Goal: Information Seeking & Learning: Learn about a topic

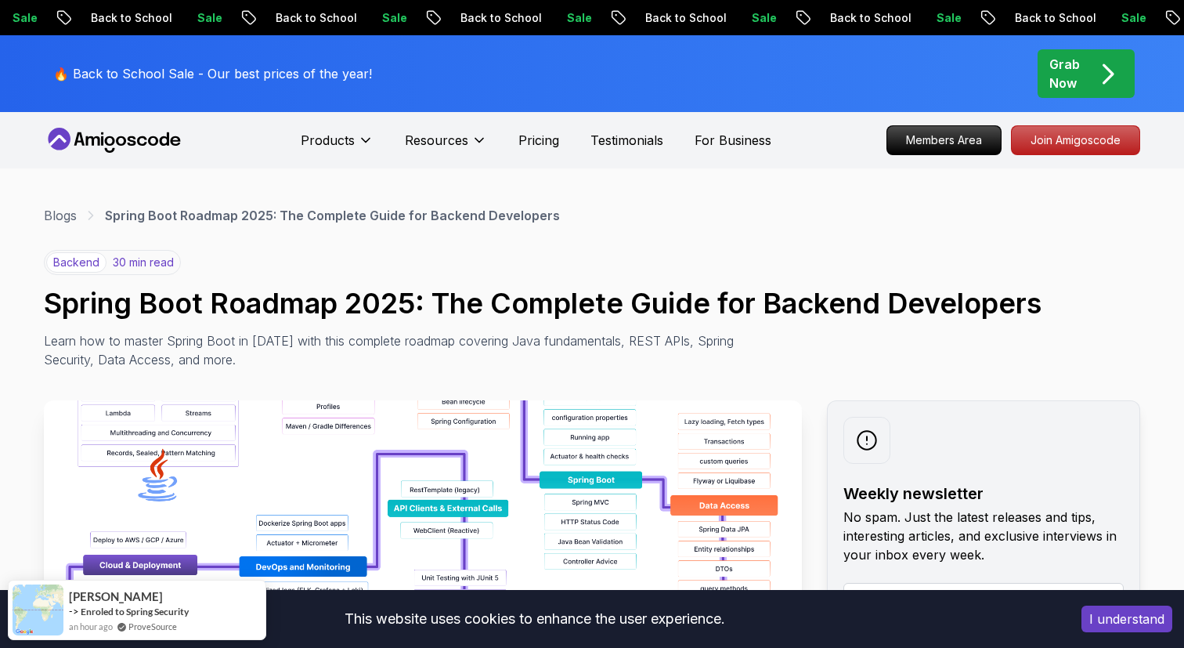
scroll to position [21, 0]
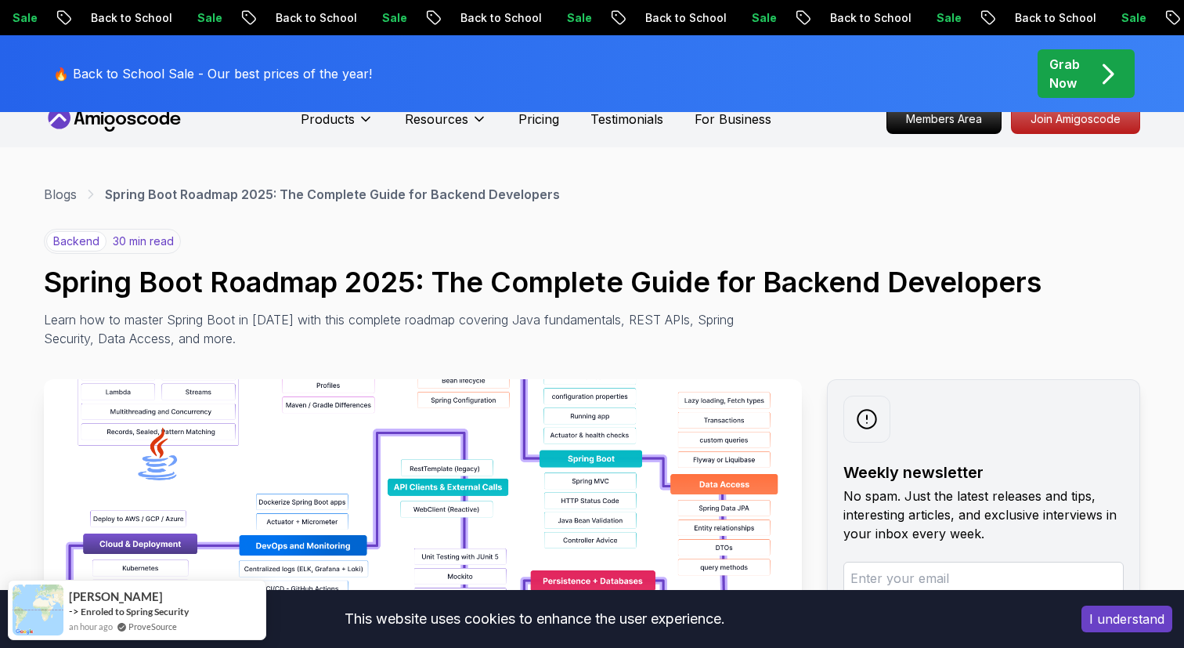
click at [1101, 614] on button "I understand" at bounding box center [1127, 618] width 91 height 27
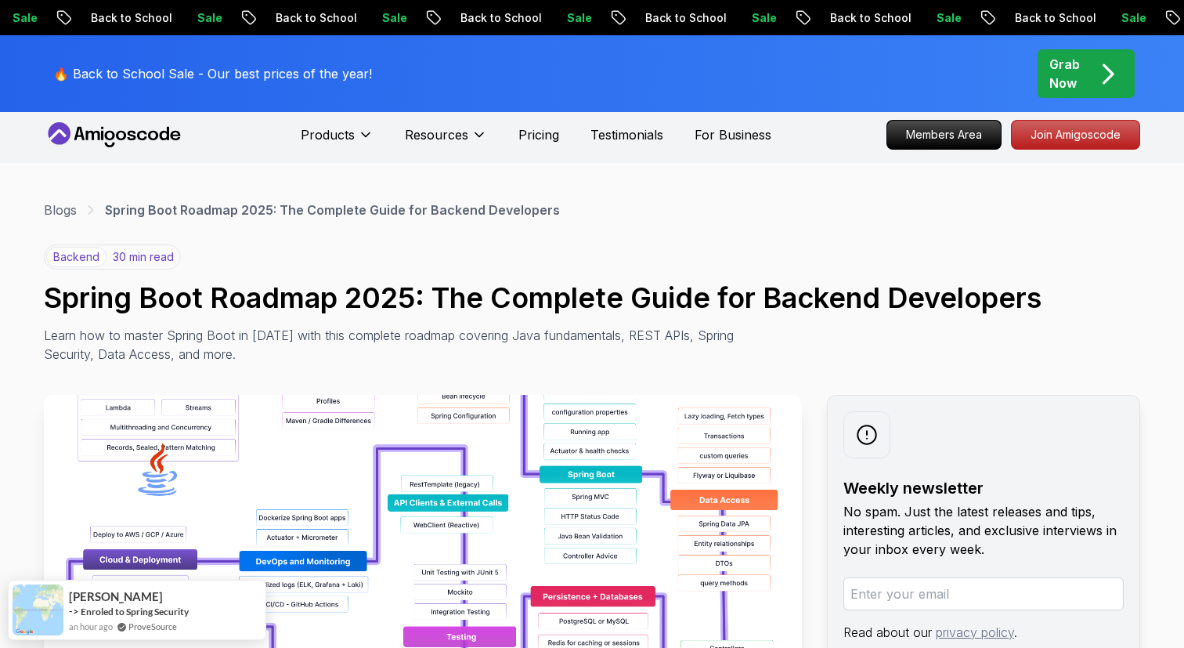
scroll to position [0, 0]
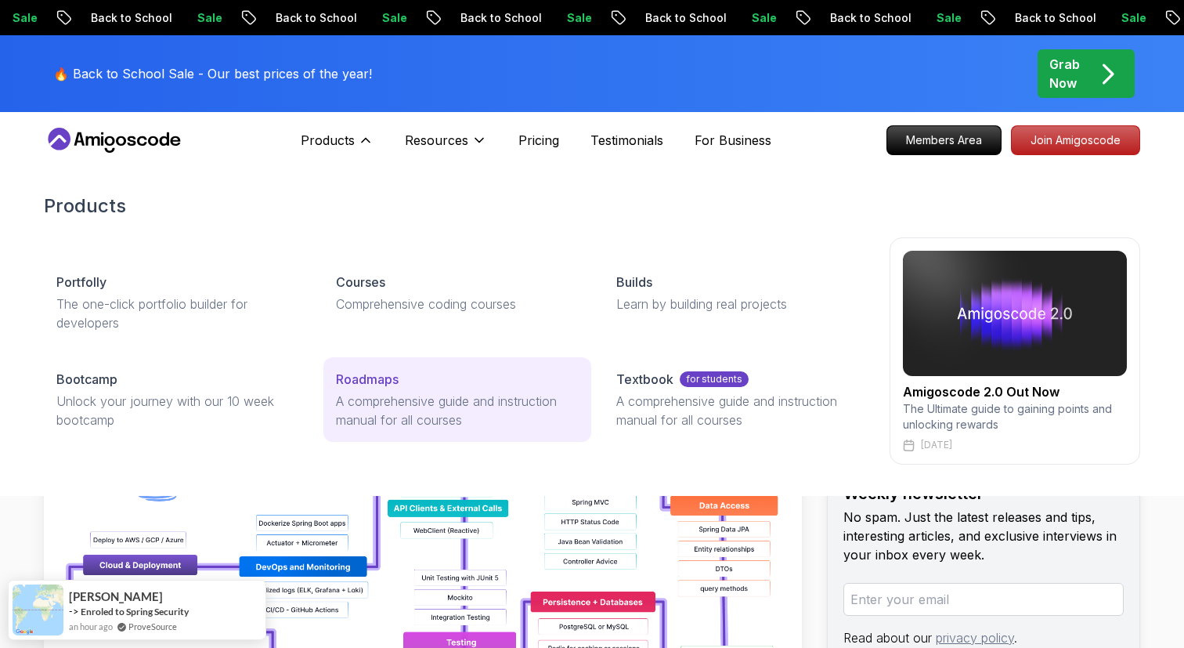
click at [375, 409] on p "A comprehensive guide and instruction manual for all courses" at bounding box center [457, 411] width 242 height 38
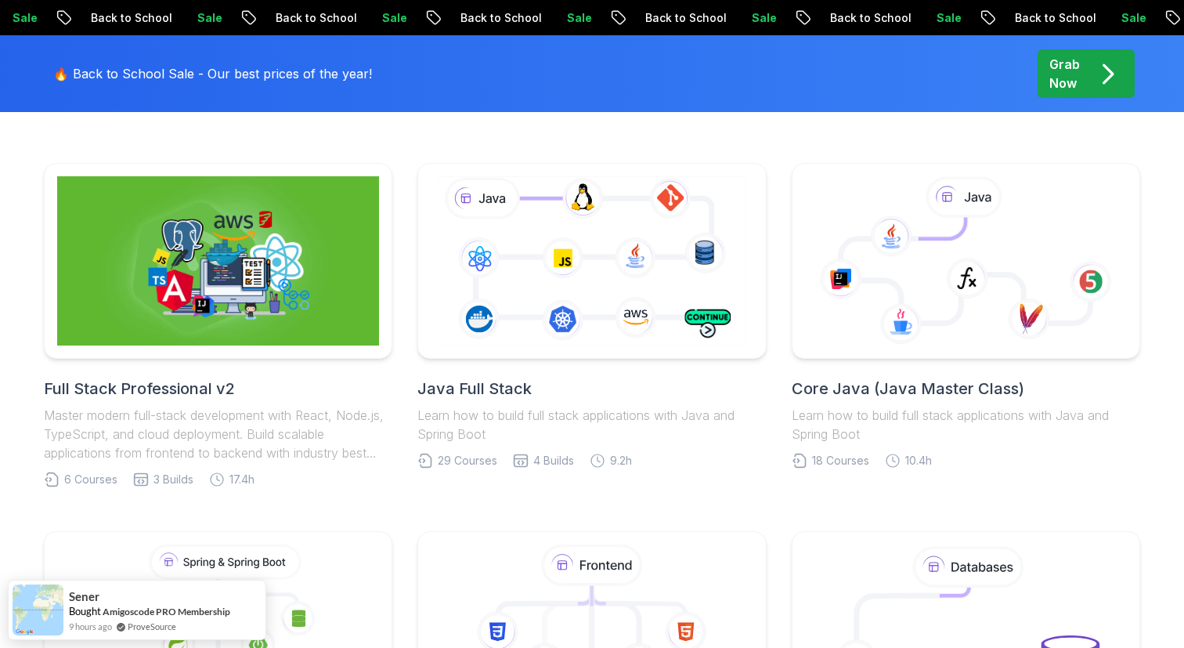
scroll to position [381, 0]
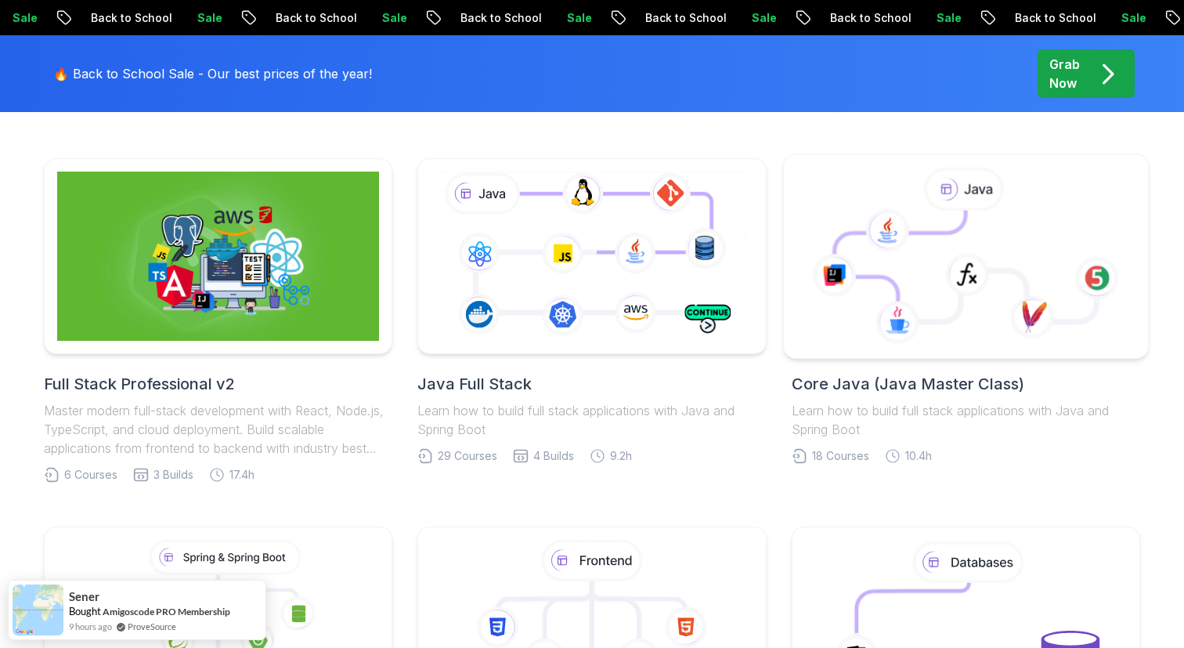
click at [942, 240] on icon at bounding box center [900, 266] width 132 height 110
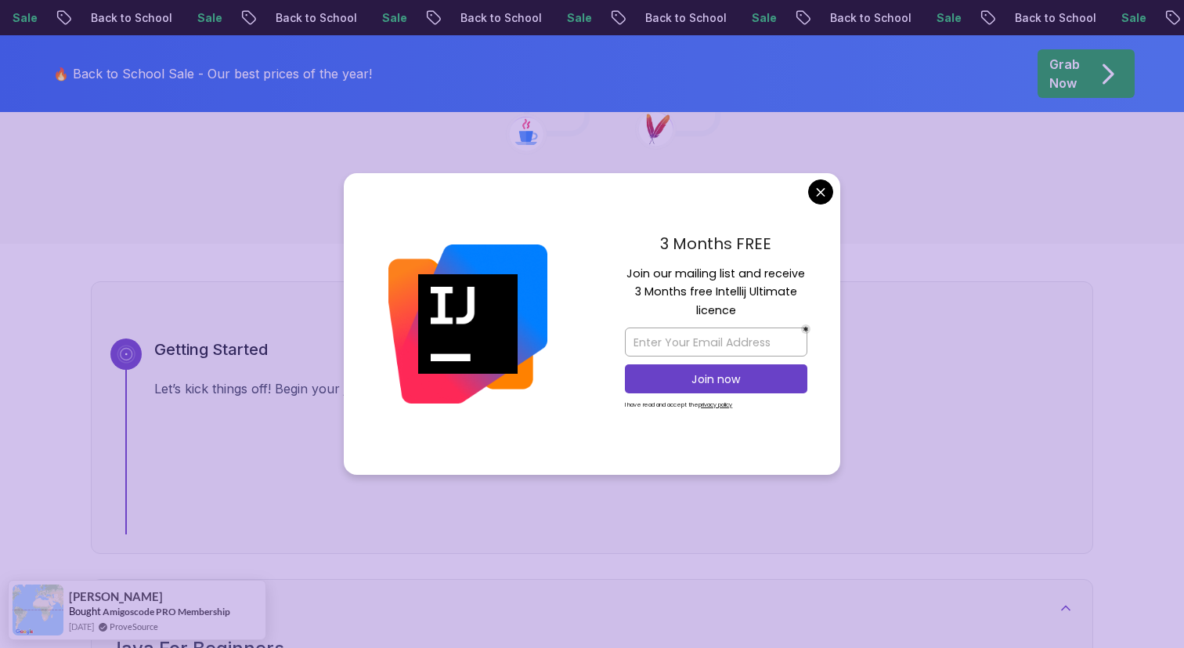
scroll to position [398, 0]
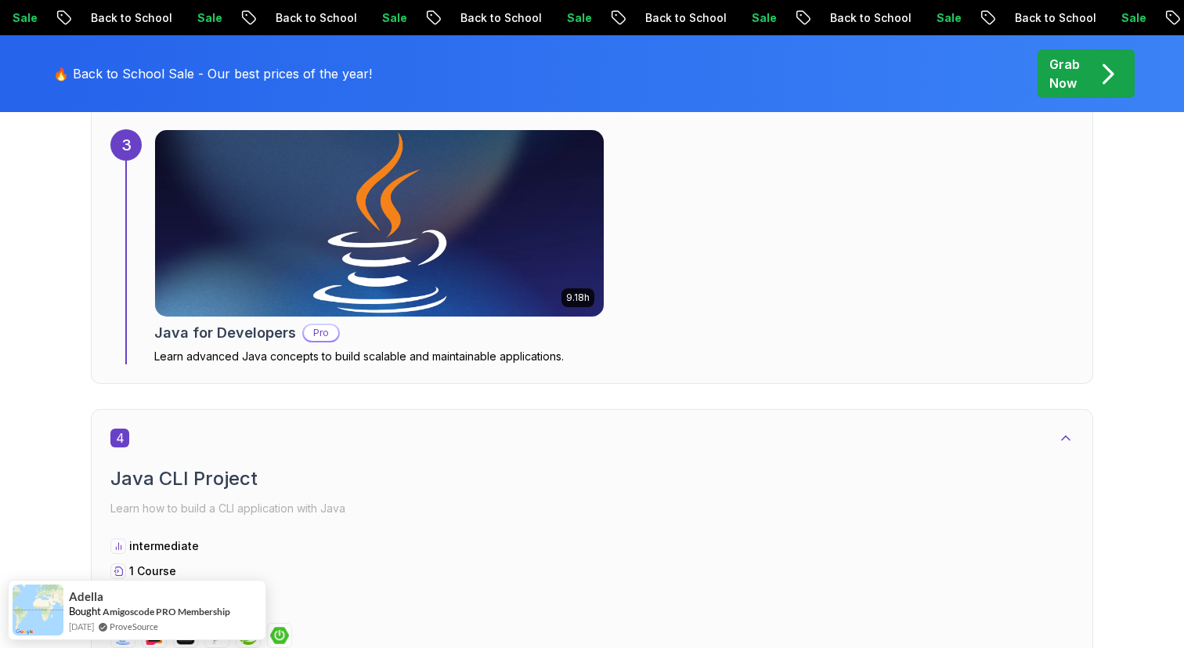
scroll to position [2272, 0]
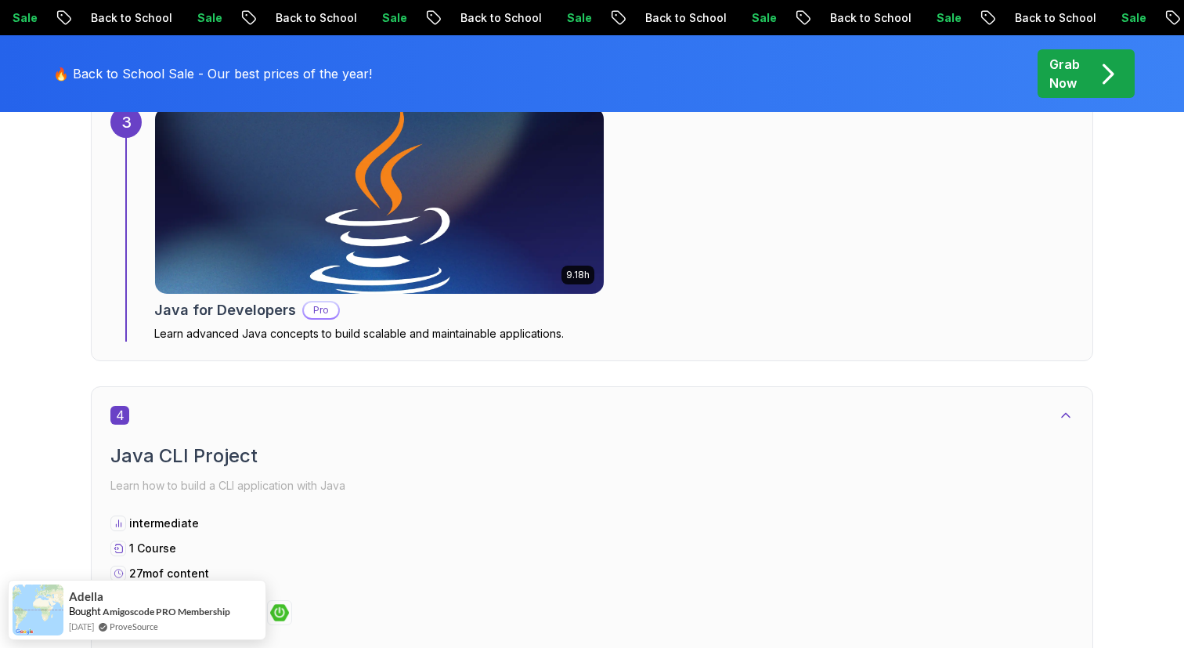
click at [522, 231] on img at bounding box center [380, 201] width 472 height 196
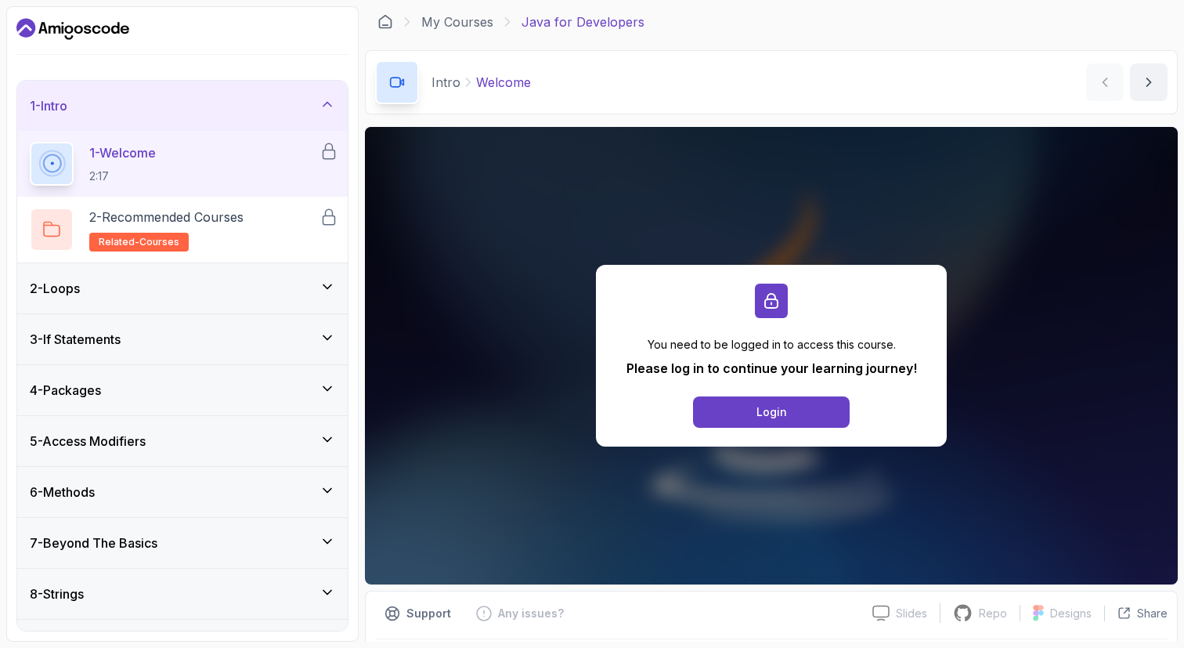
click at [303, 287] on div "2 - Loops" at bounding box center [182, 288] width 305 height 19
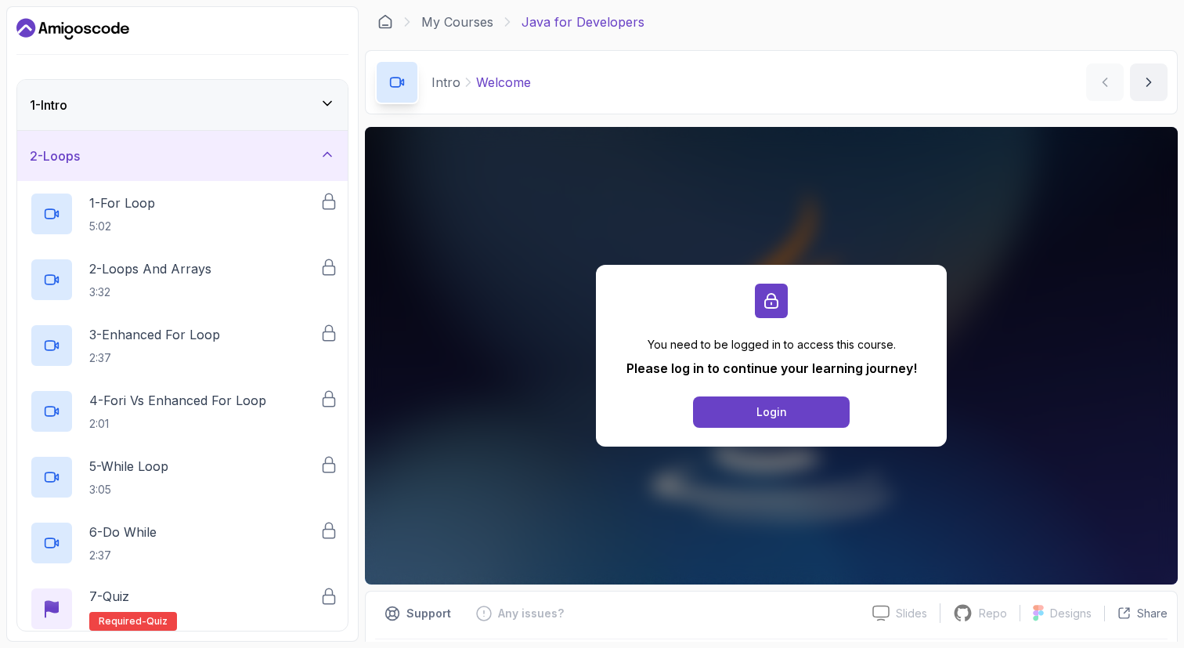
click at [295, 148] on div "2 - Loops" at bounding box center [182, 155] width 305 height 19
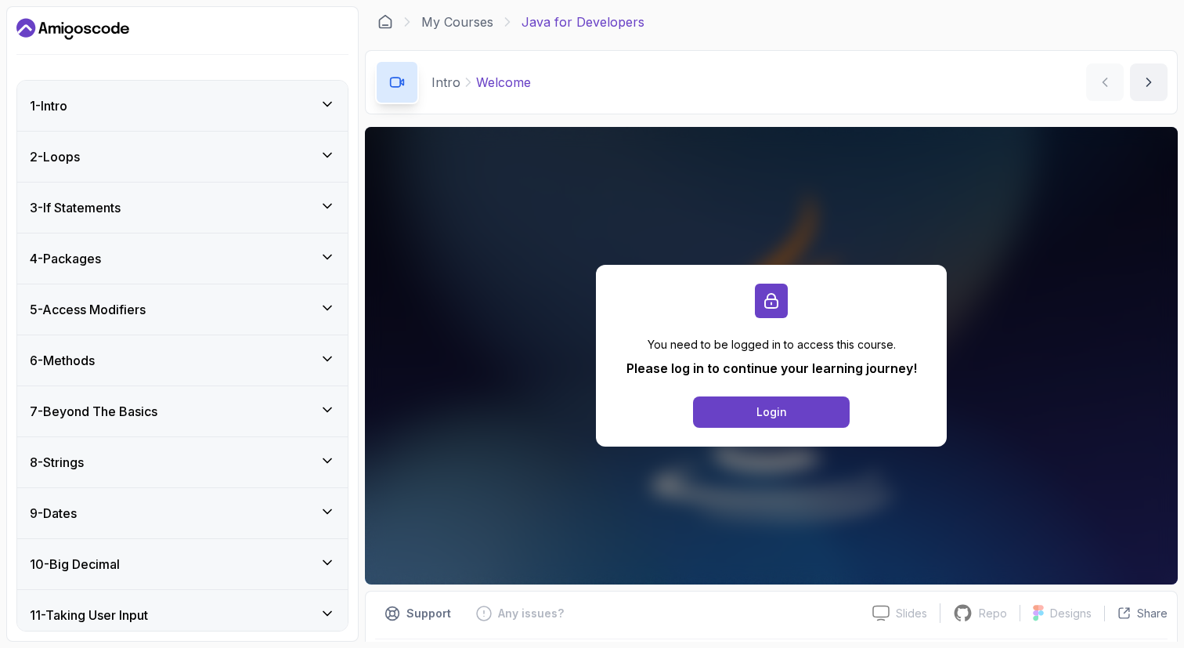
click at [275, 114] on div "1 - Intro" at bounding box center [182, 105] width 305 height 19
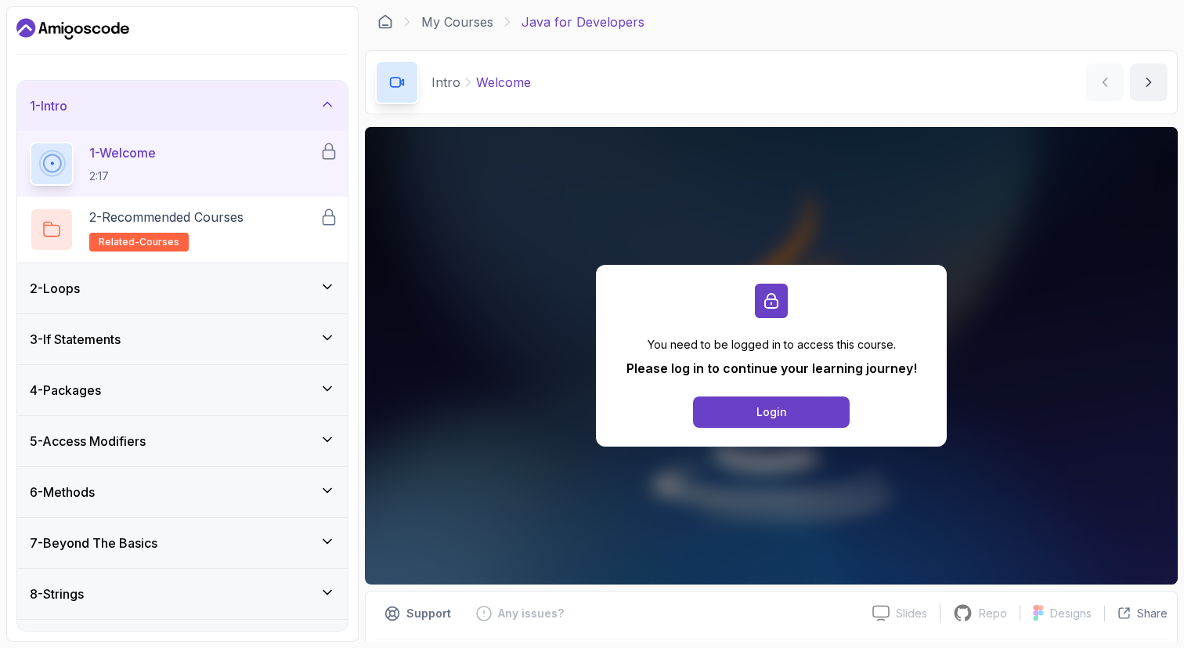
click at [275, 114] on div "1 - Intro" at bounding box center [182, 105] width 305 height 19
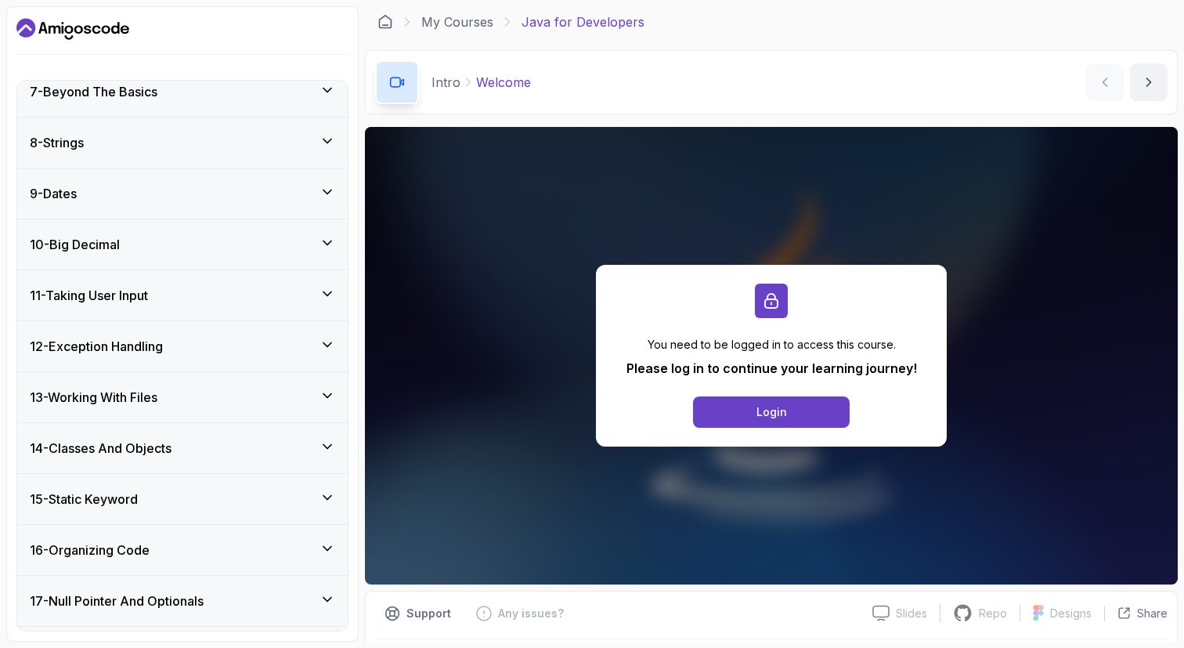
scroll to position [416, 0]
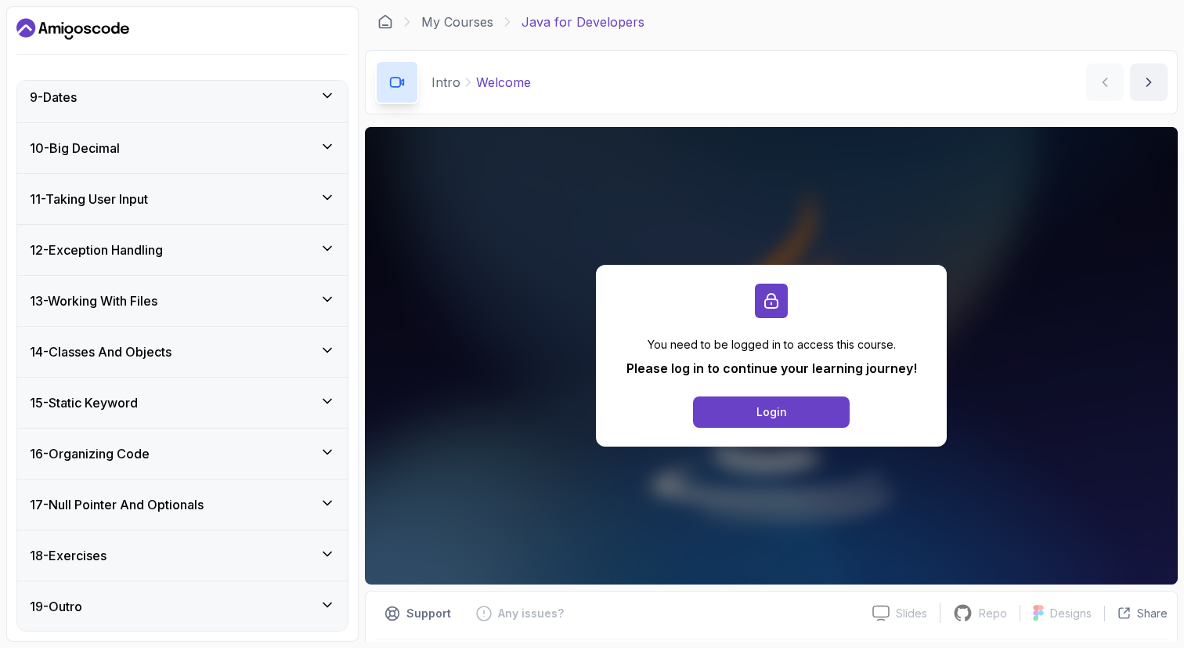
click at [175, 553] on div "18 - Exercises" at bounding box center [182, 555] width 305 height 19
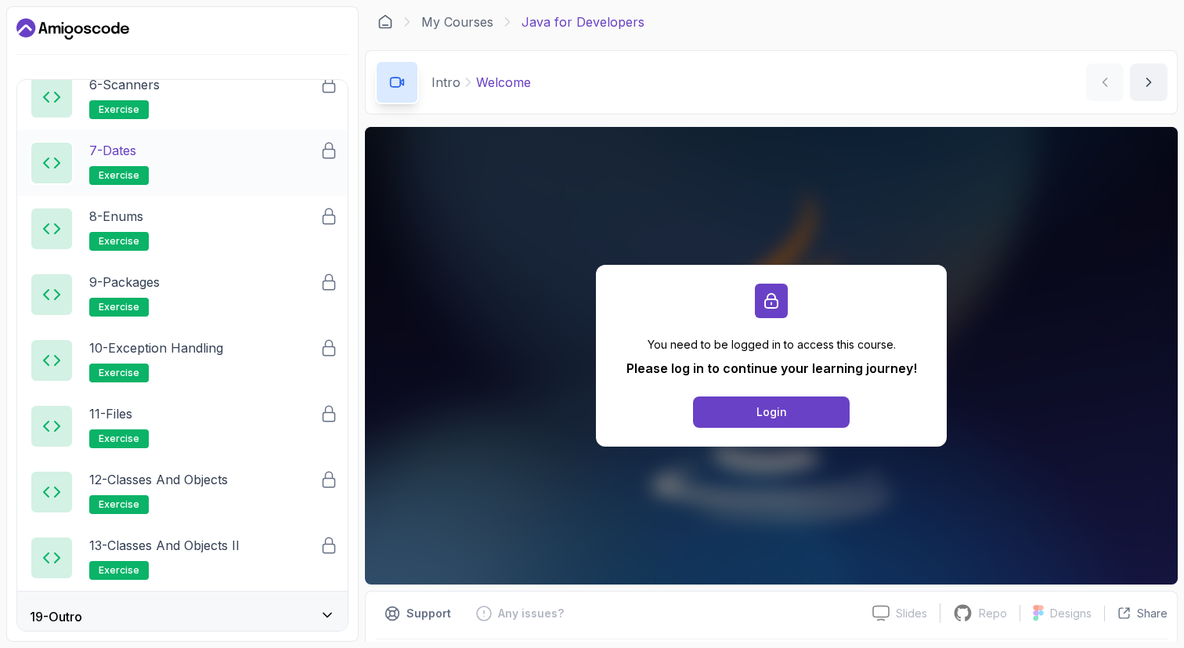
scroll to position [1271, 0]
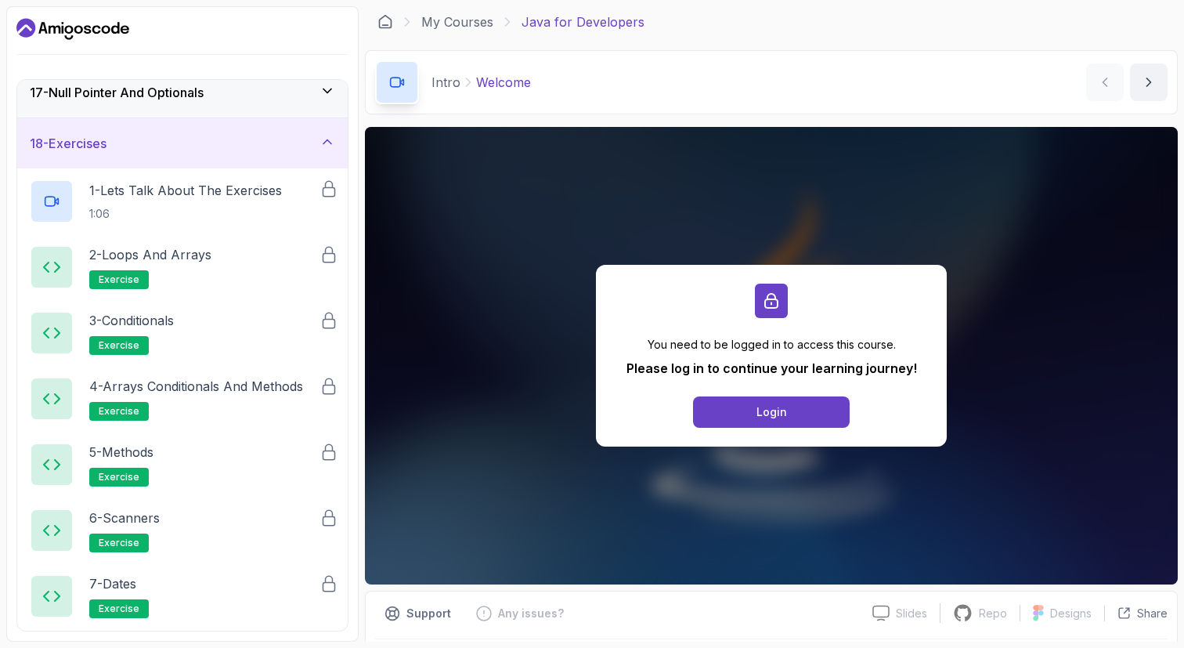
click at [277, 143] on div "18 - Exercises" at bounding box center [182, 143] width 305 height 19
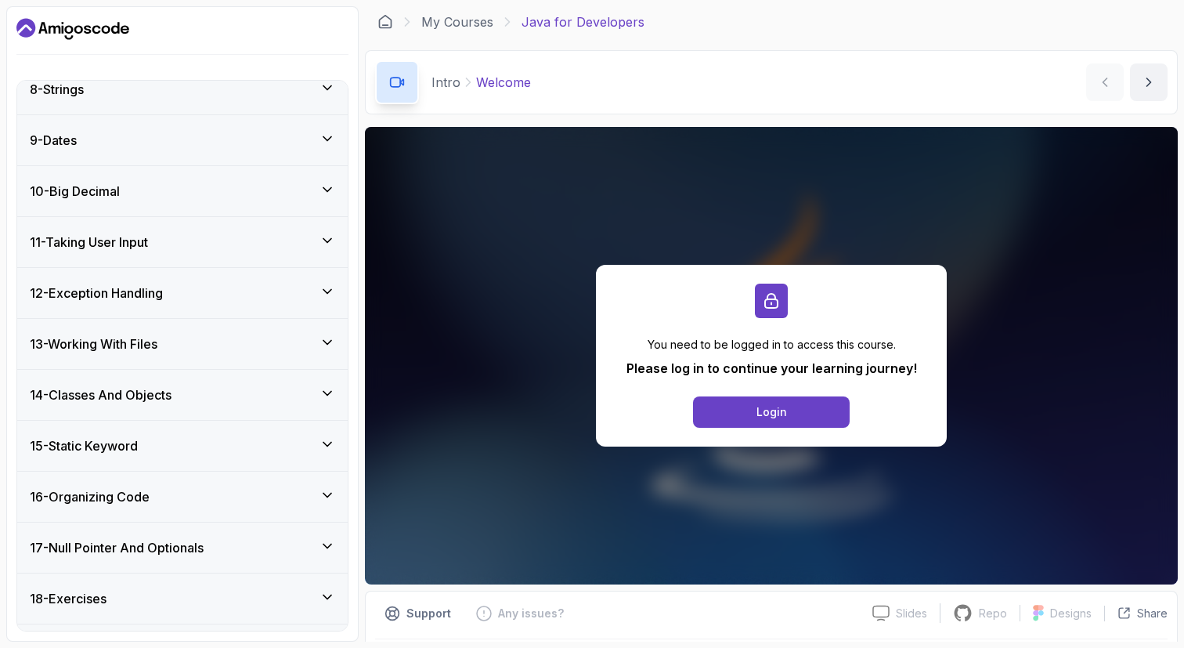
scroll to position [367, 0]
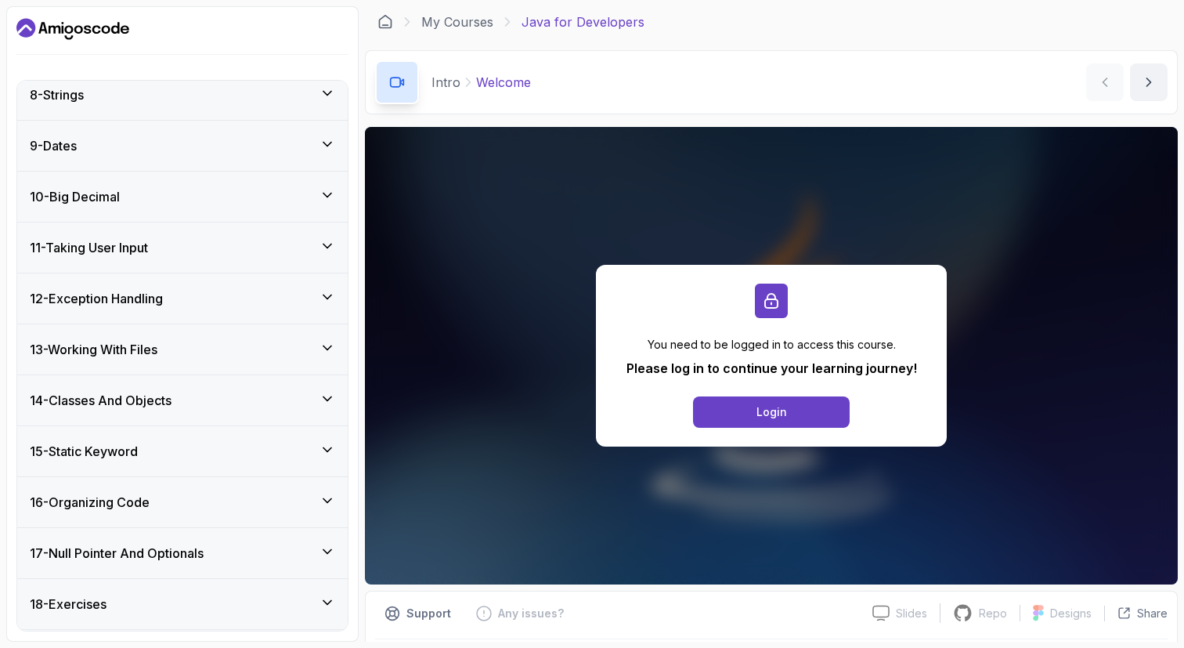
click at [226, 561] on div "17 - Null Pointer And Optionals" at bounding box center [182, 553] width 305 height 19
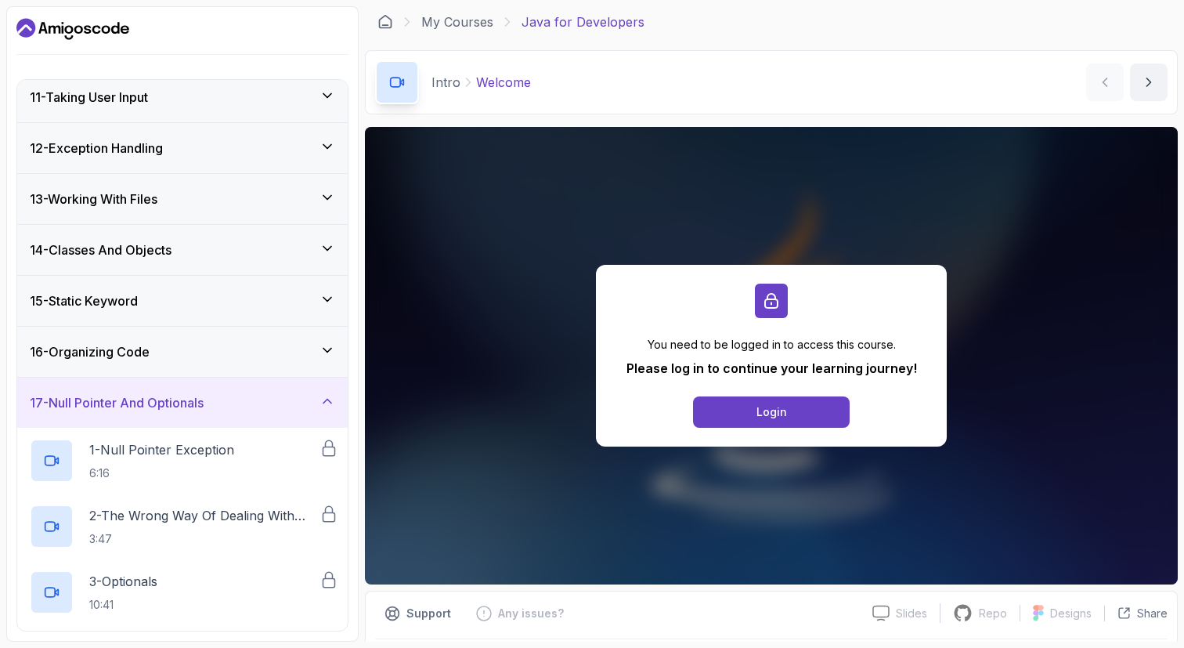
scroll to position [671, 0]
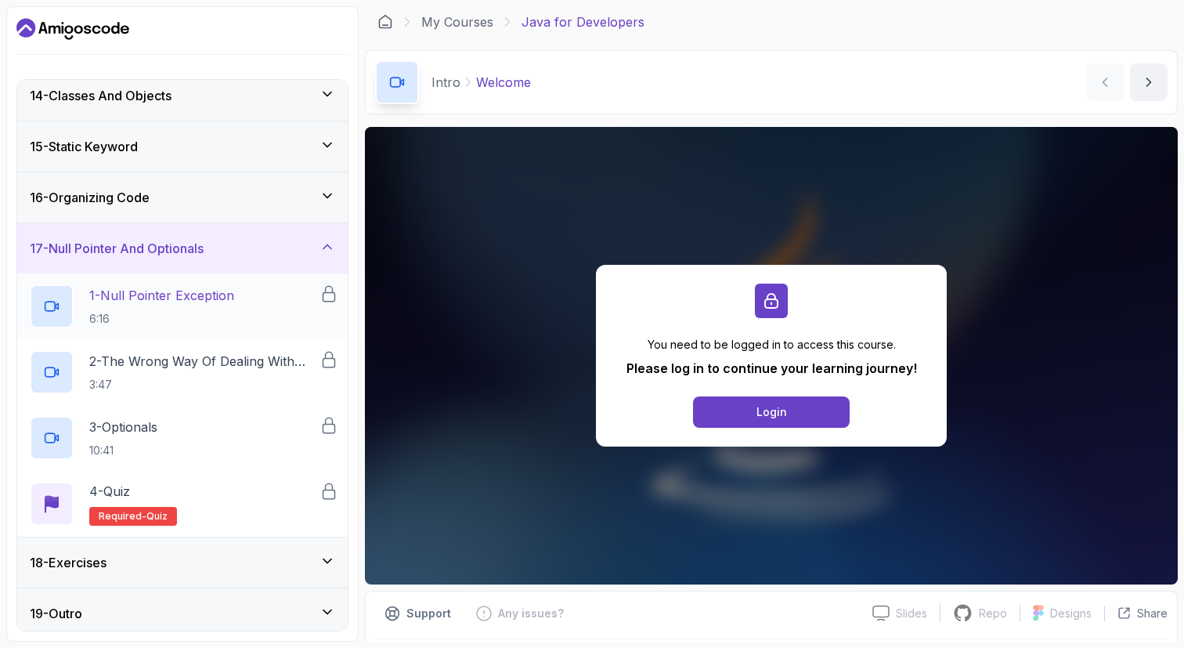
click at [216, 312] on p "6:16" at bounding box center [161, 319] width 145 height 16
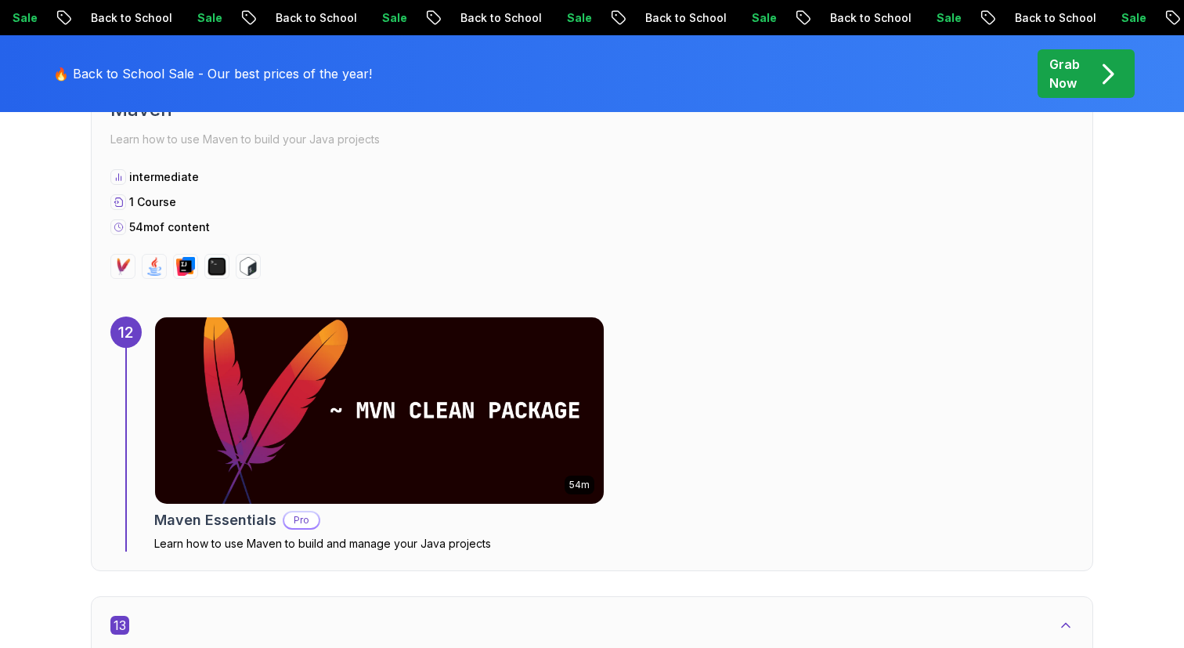
scroll to position [7353, 0]
